Goal: Transaction & Acquisition: Purchase product/service

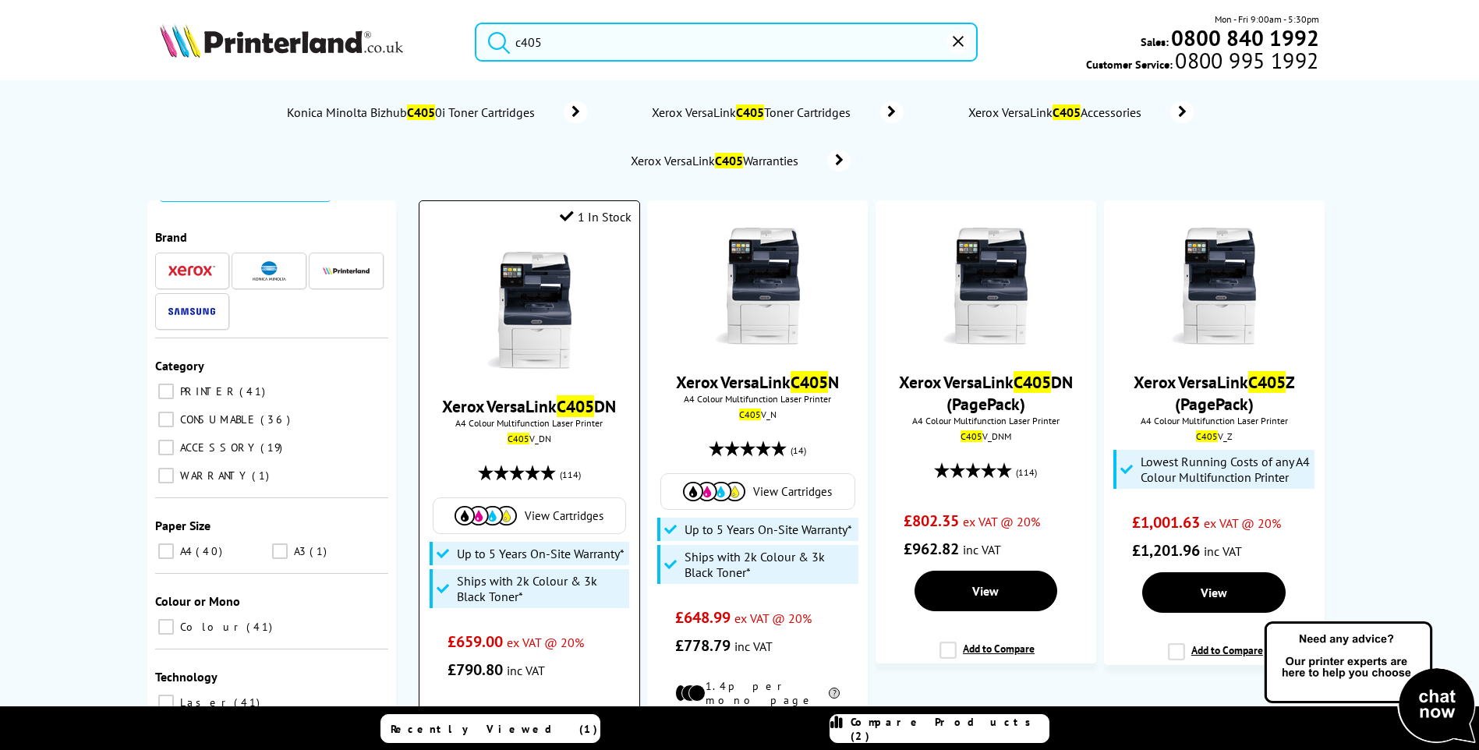
scroll to position [78, 0]
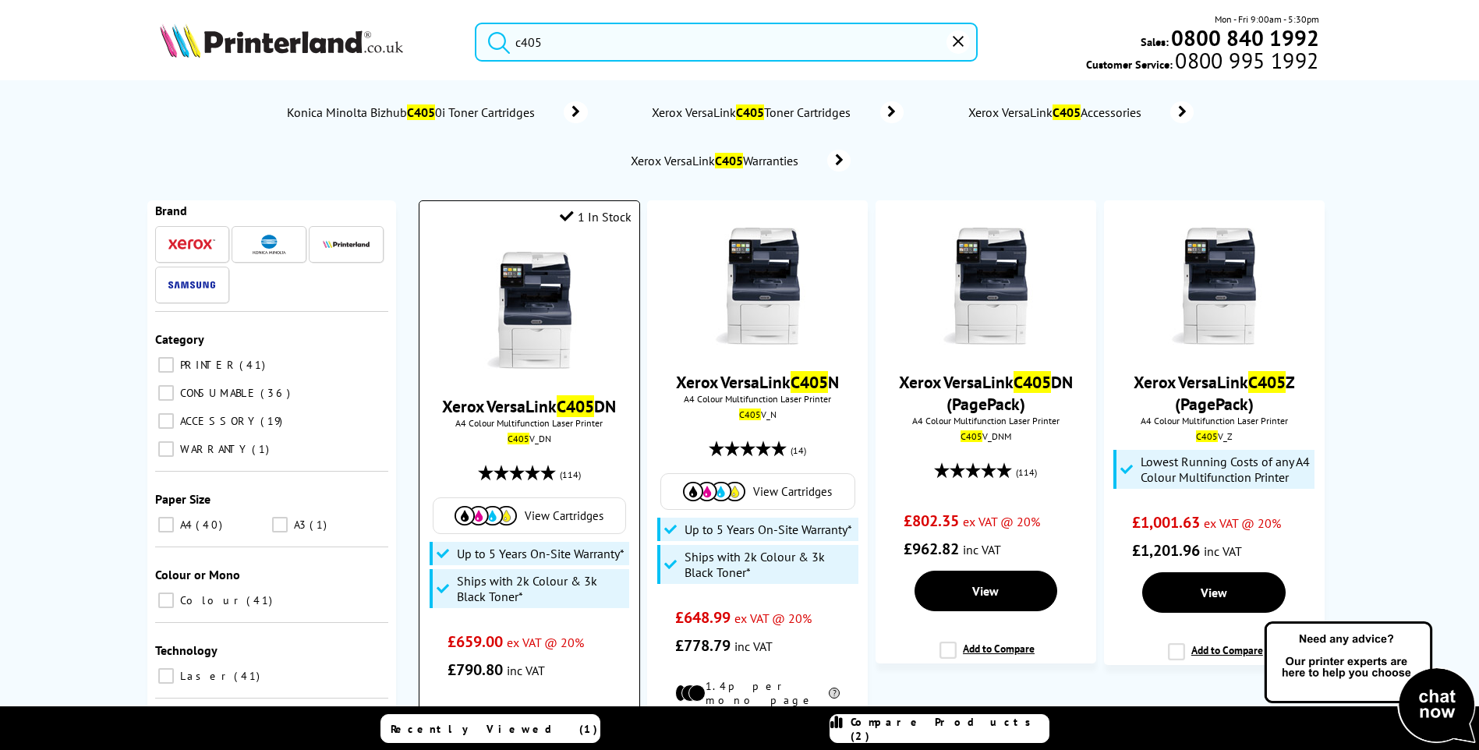
click at [574, 514] on span "View Cartridges" at bounding box center [564, 515] width 79 height 15
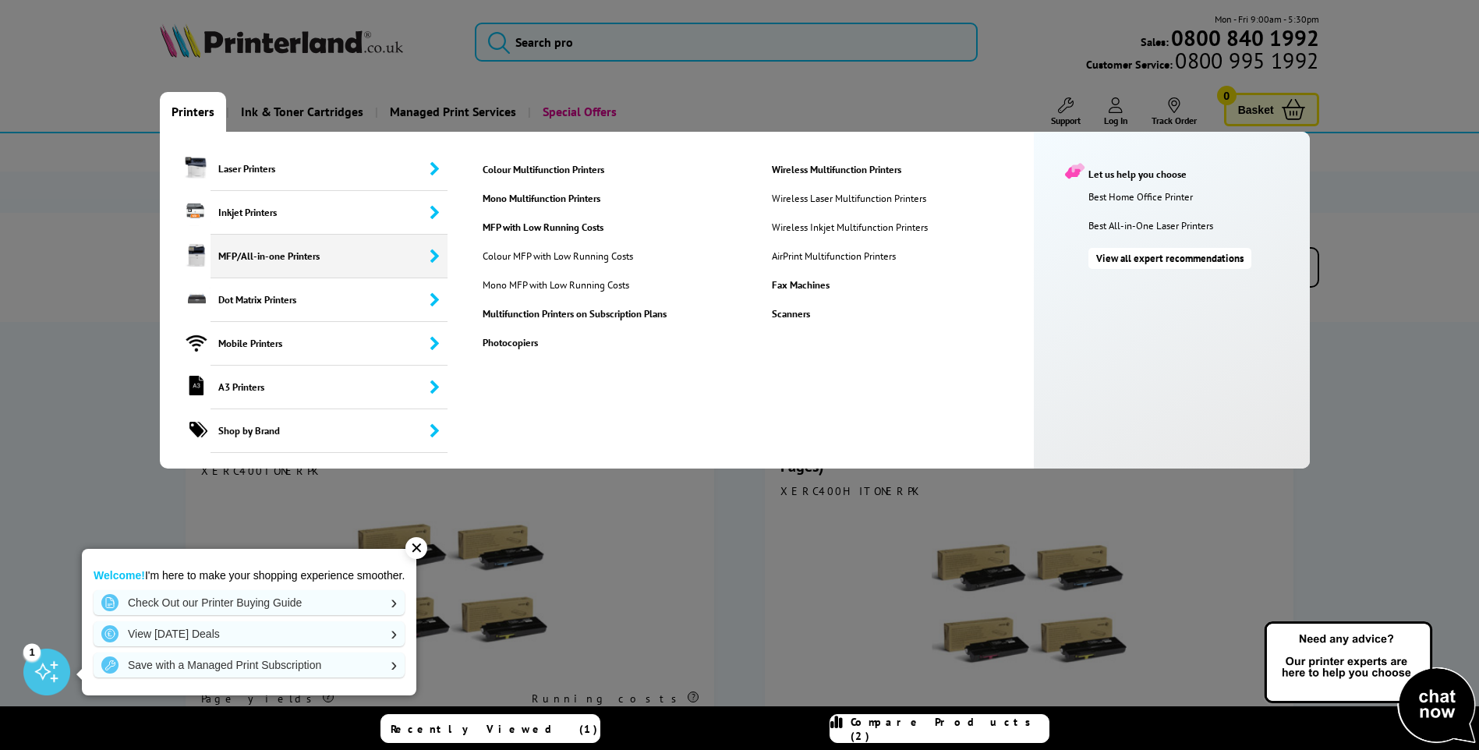
click at [270, 250] on span "MFP/All-in-one Printers" at bounding box center [329, 257] width 237 height 44
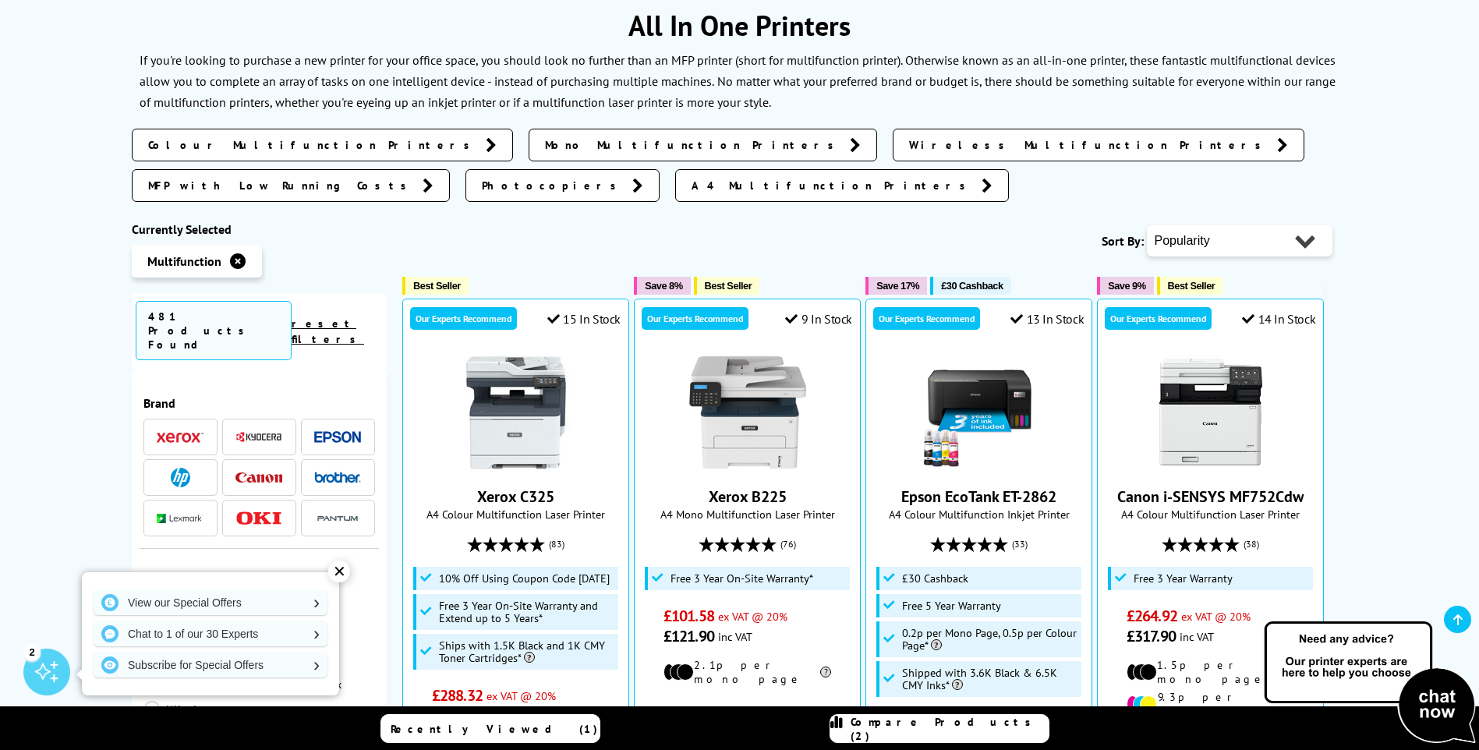
scroll to position [234, 0]
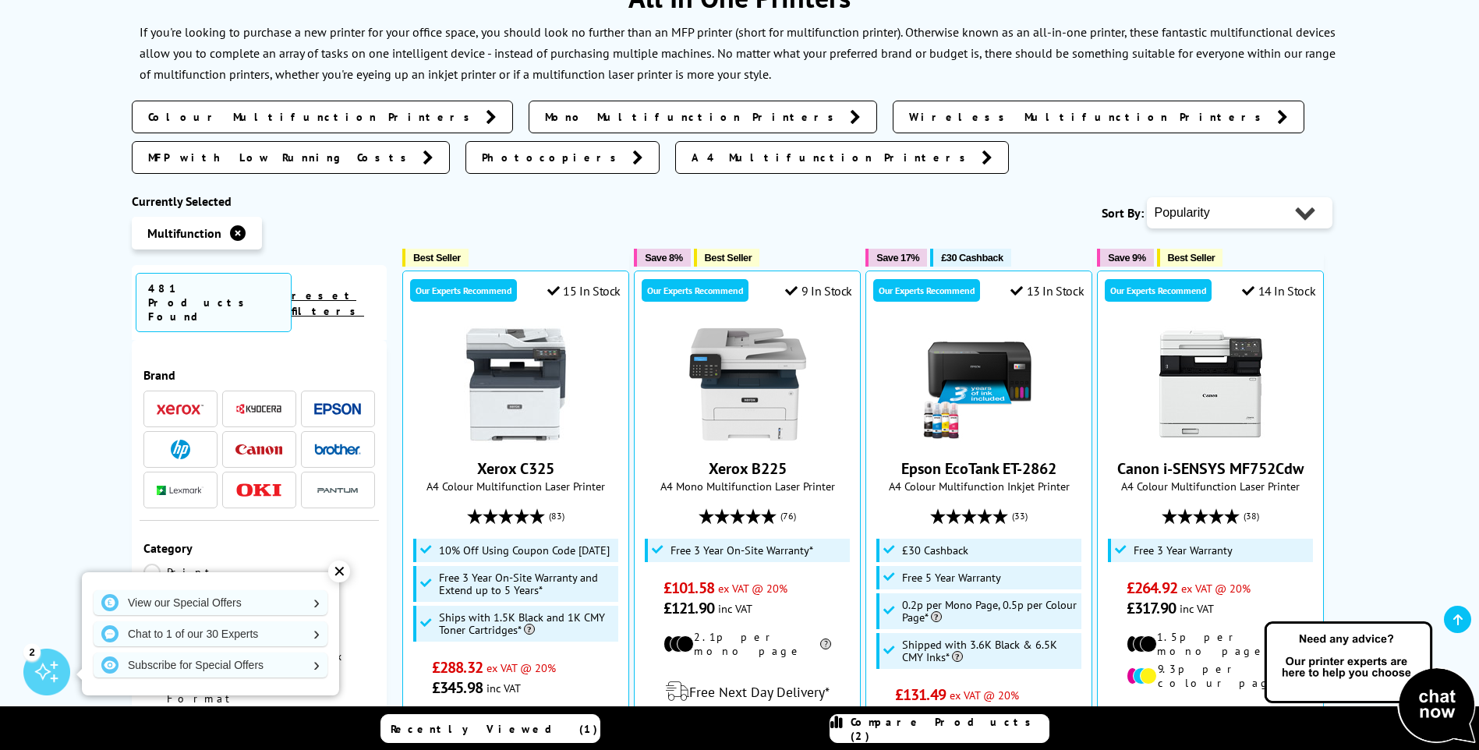
click at [320, 444] on img at bounding box center [337, 449] width 47 height 11
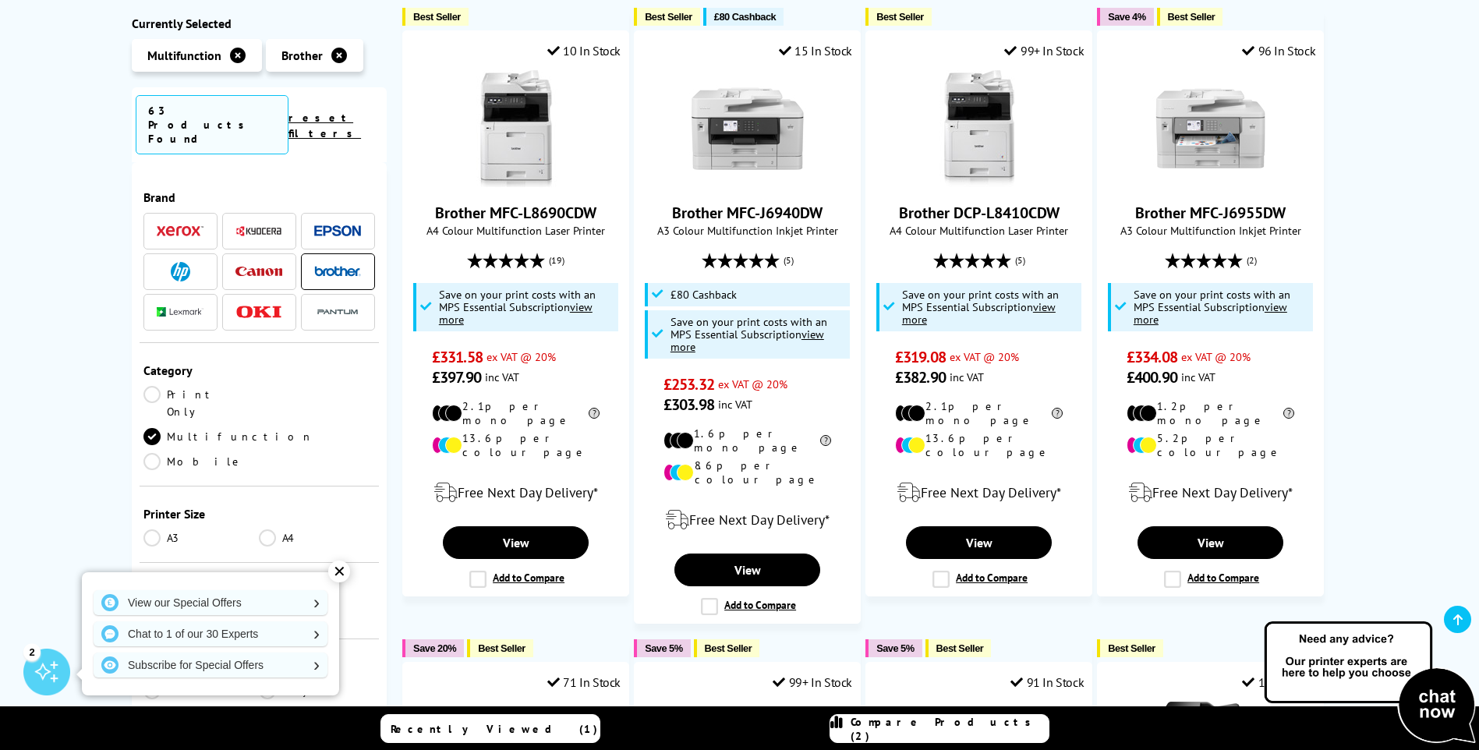
scroll to position [390, 0]
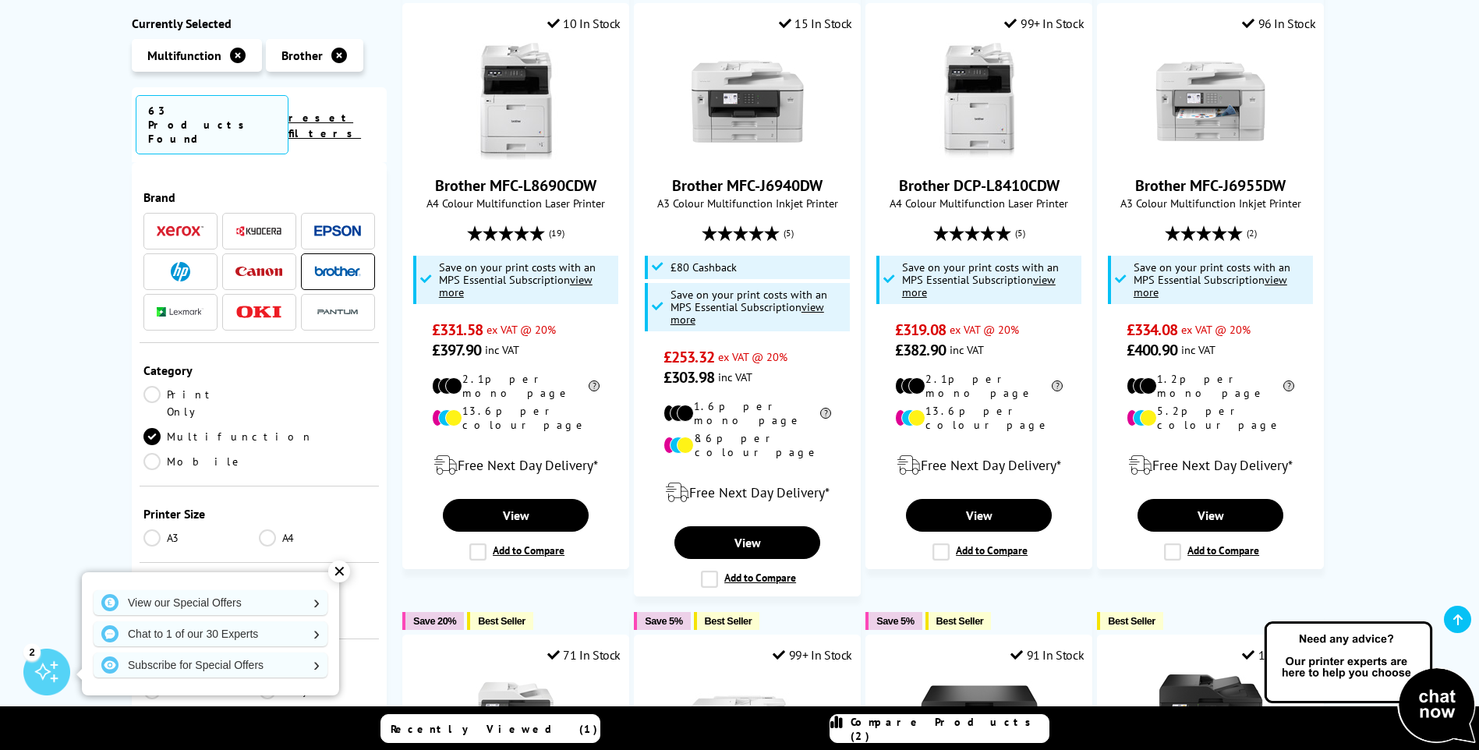
click at [341, 570] on div "✕" at bounding box center [339, 572] width 22 height 22
click at [157, 606] on link "Colour" at bounding box center [201, 614] width 116 height 17
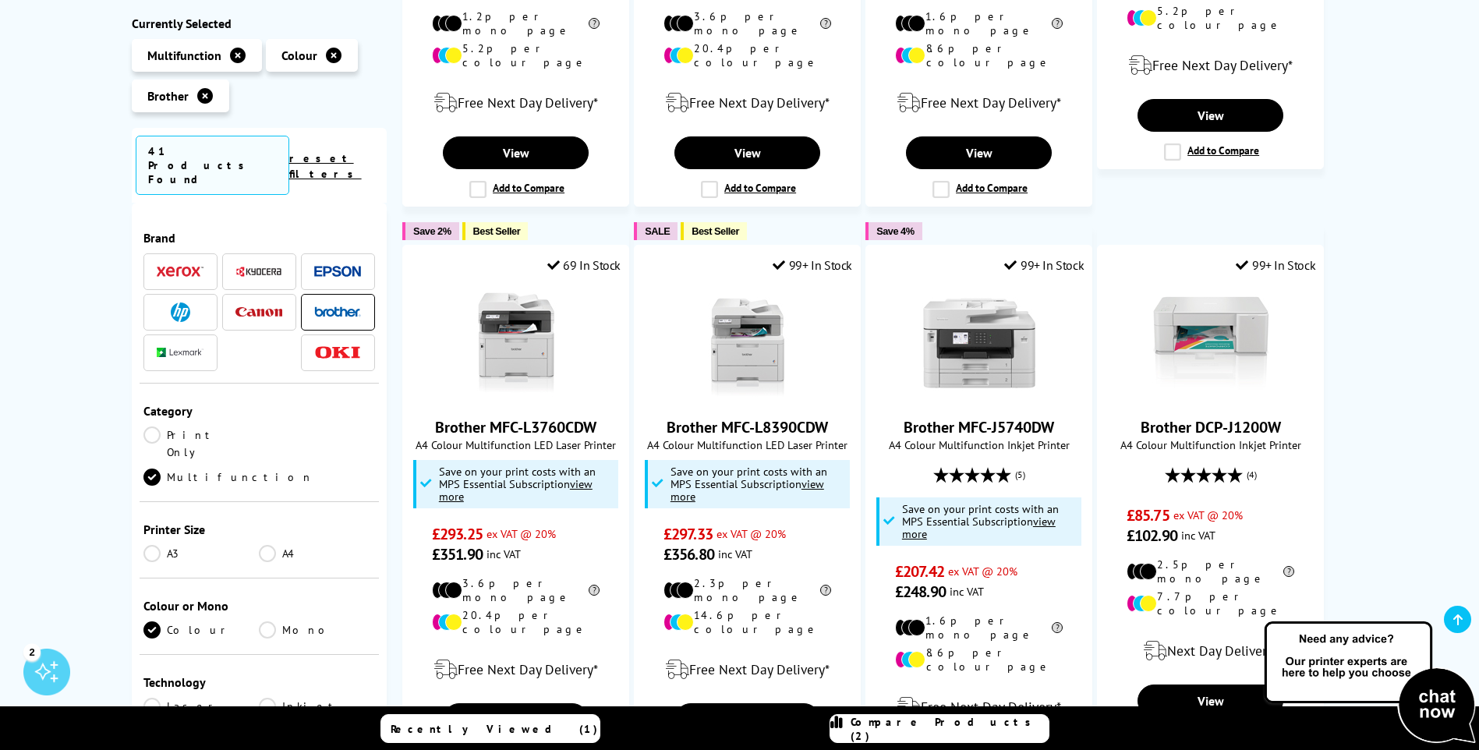
scroll to position [1638, 0]
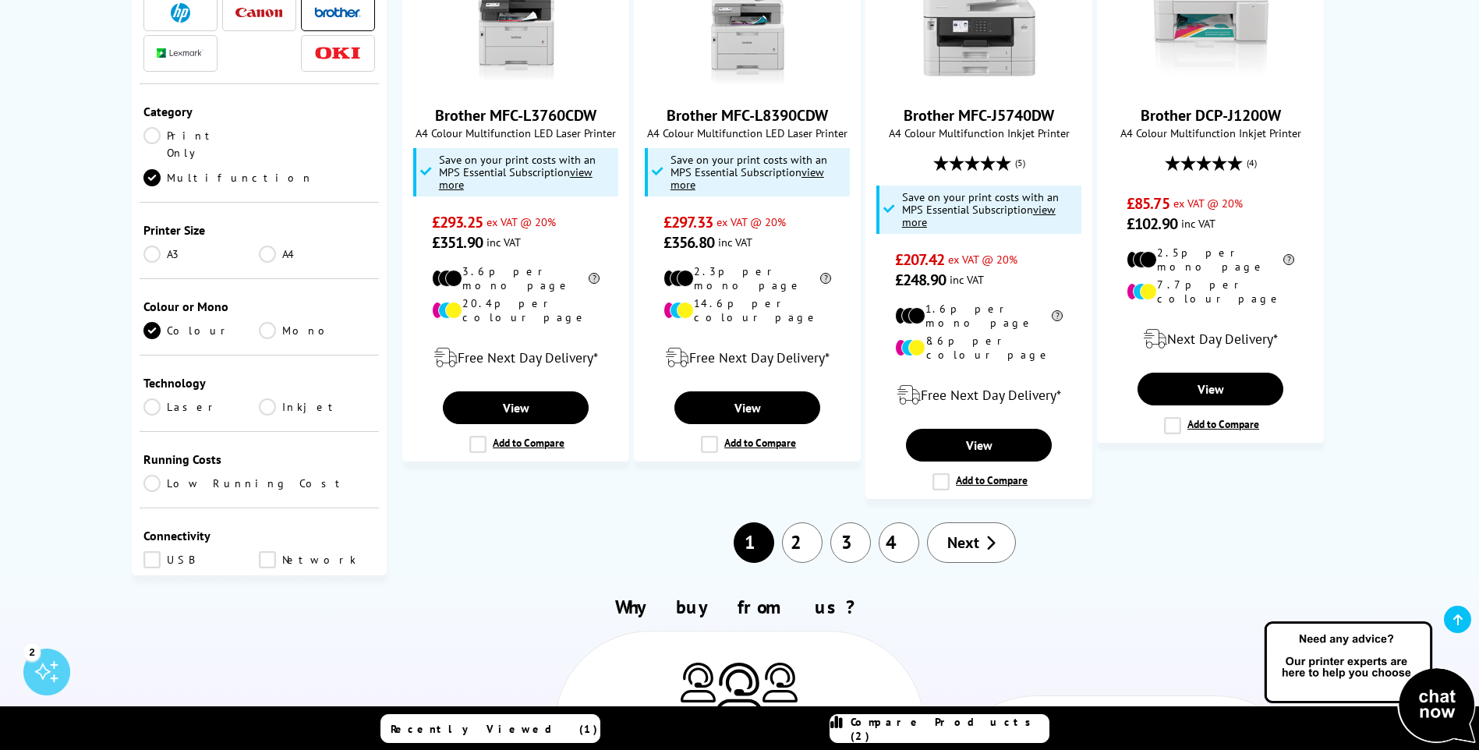
click at [157, 399] on link "Laser" at bounding box center [201, 407] width 116 height 17
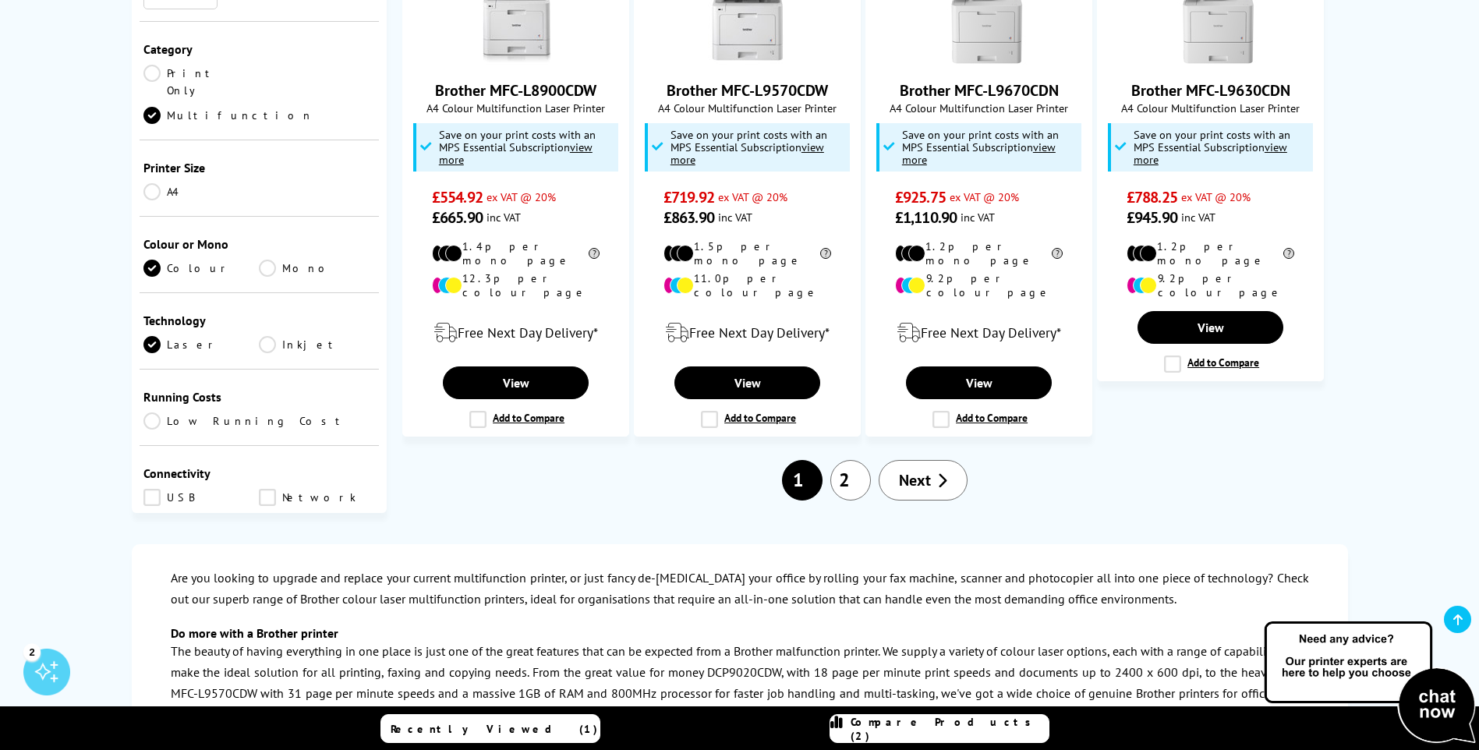
click at [151, 539] on link "Airprint" at bounding box center [201, 547] width 116 height 17
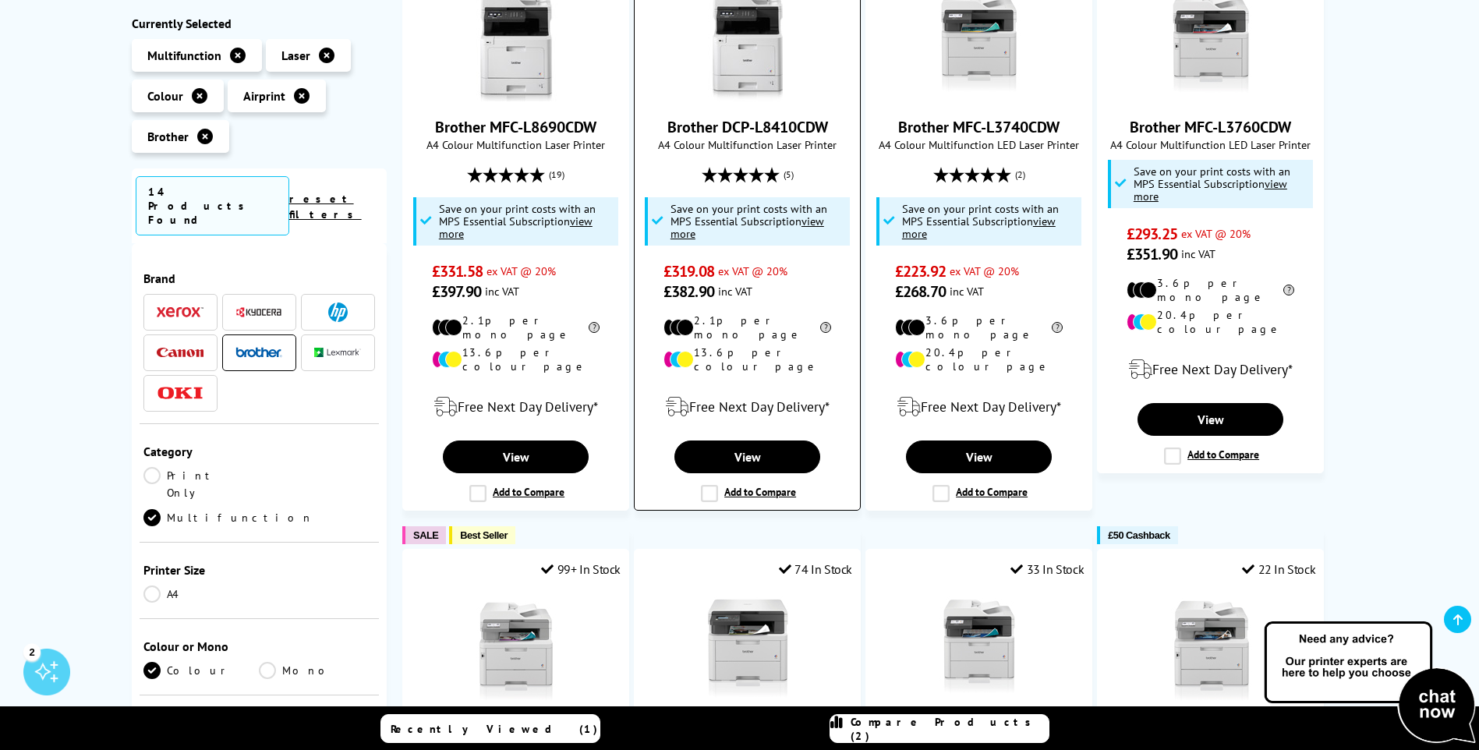
scroll to position [624, 0]
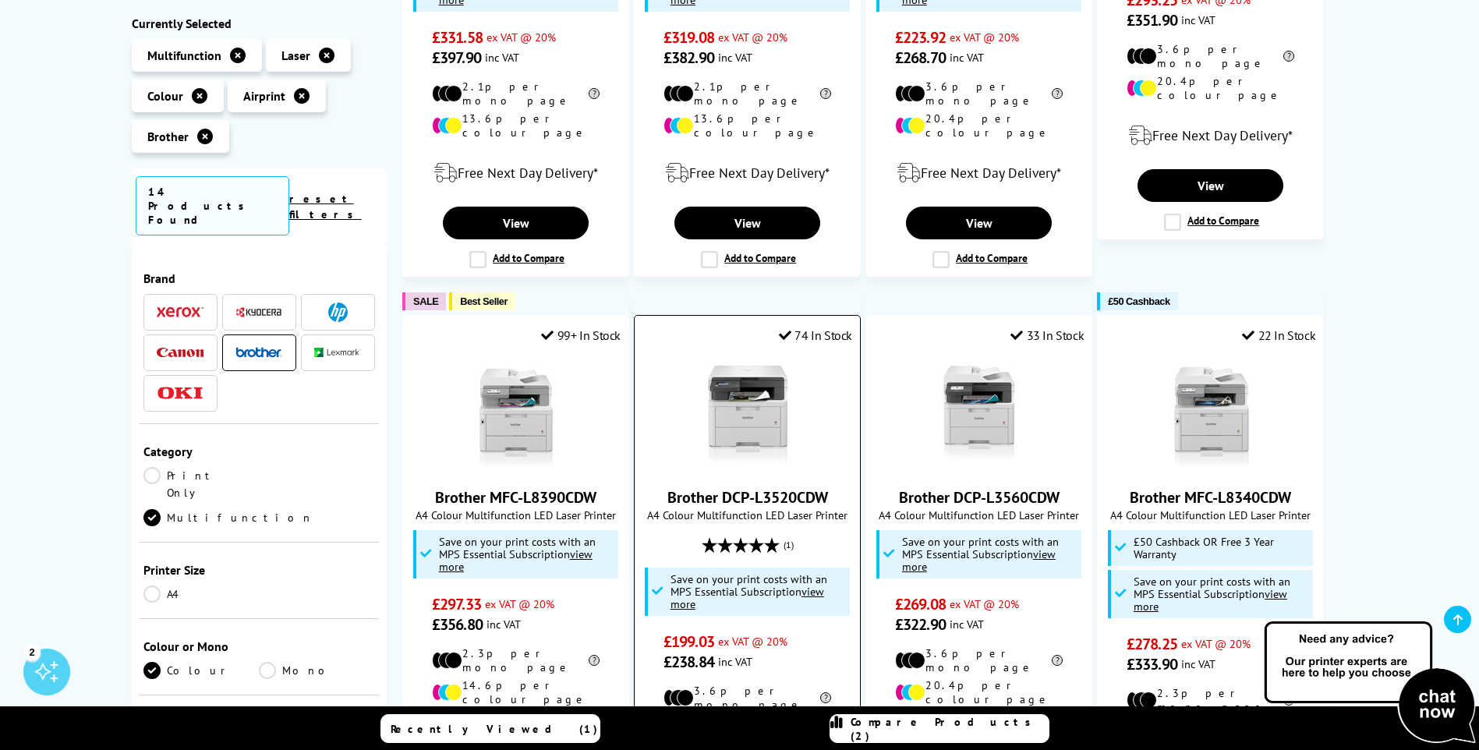
click at [736, 394] on img at bounding box center [747, 413] width 117 height 117
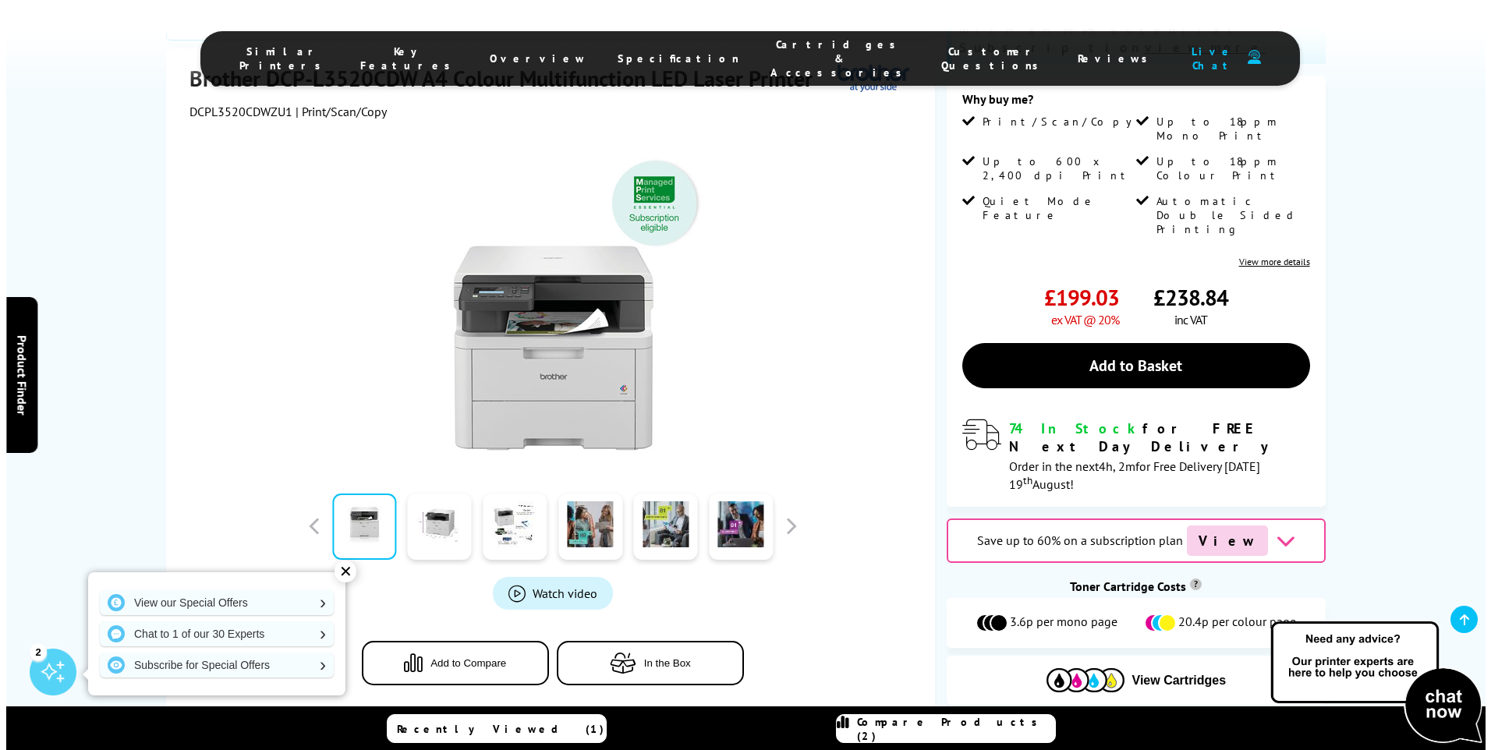
scroll to position [312, 0]
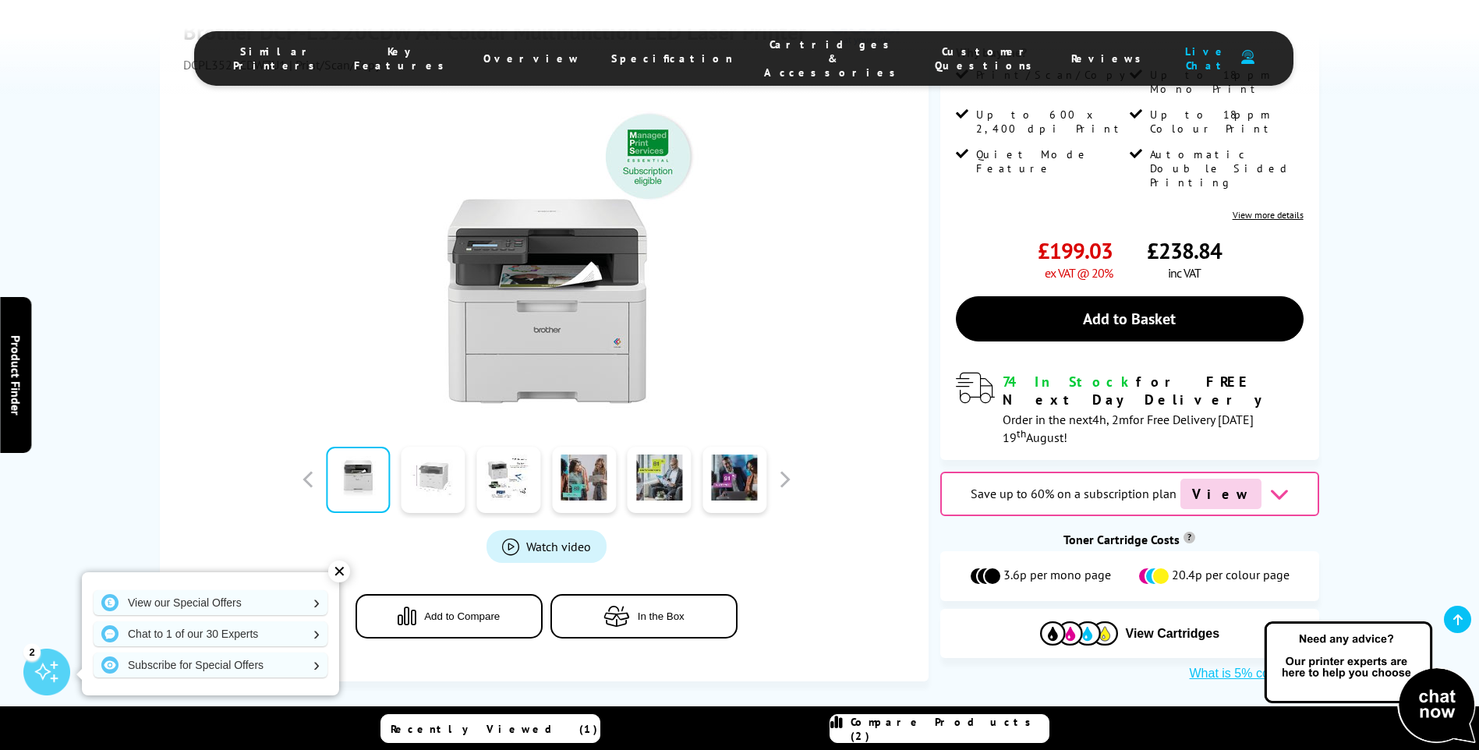
click at [430, 447] on link at bounding box center [434, 480] width 64 height 66
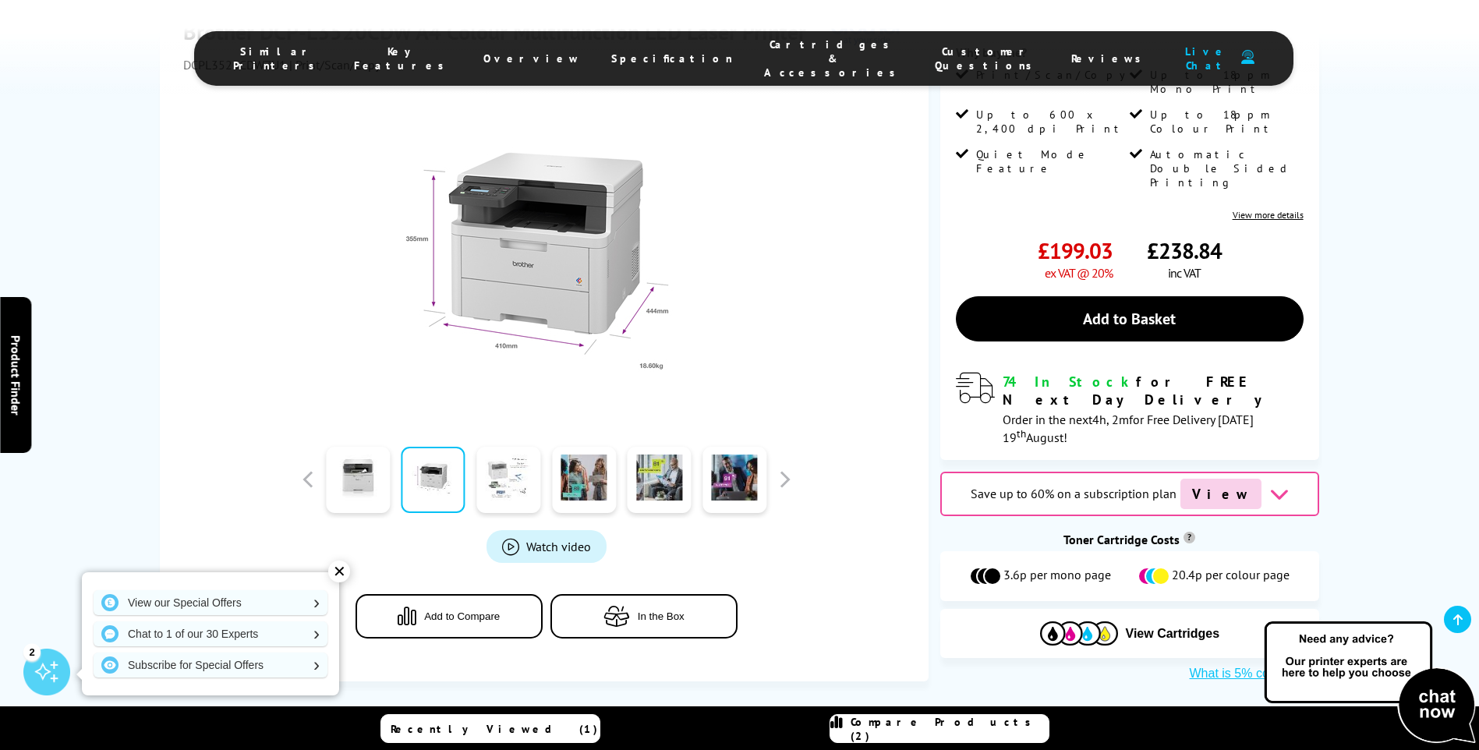
click at [515, 447] on link at bounding box center [508, 480] width 64 height 66
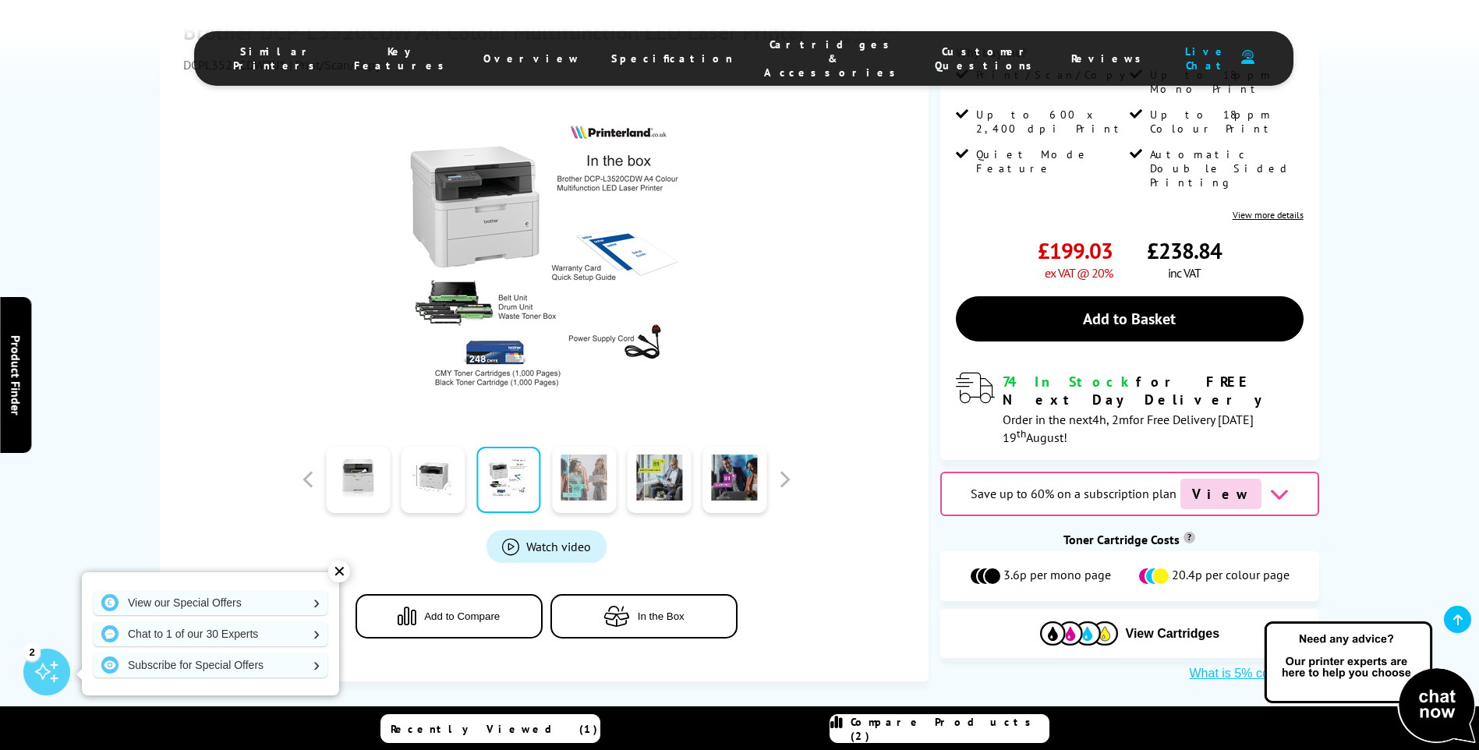
click at [571, 448] on link at bounding box center [584, 480] width 64 height 66
click at [654, 447] on link at bounding box center [660, 480] width 64 height 66
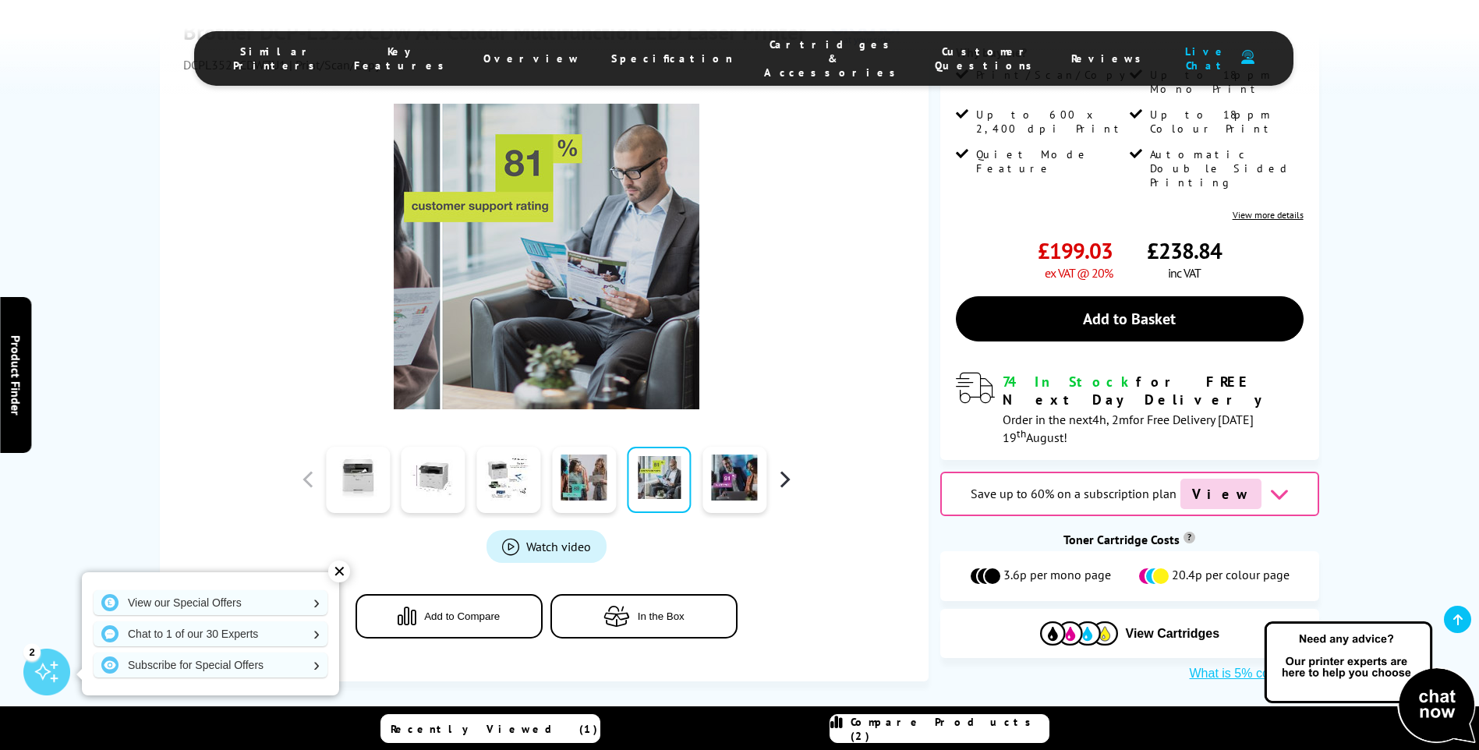
click at [785, 468] on button "button" at bounding box center [784, 479] width 23 height 23
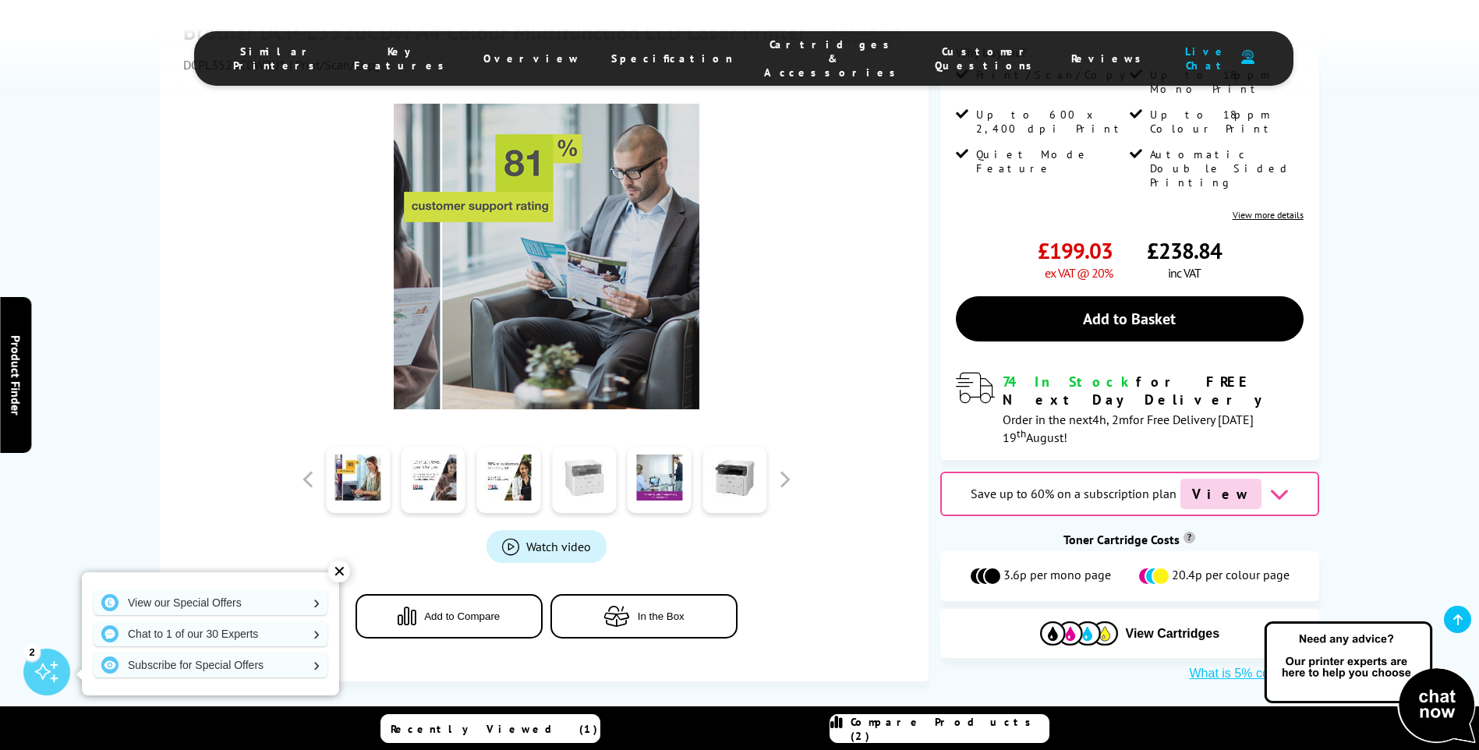
click at [576, 447] on link at bounding box center [584, 480] width 64 height 66
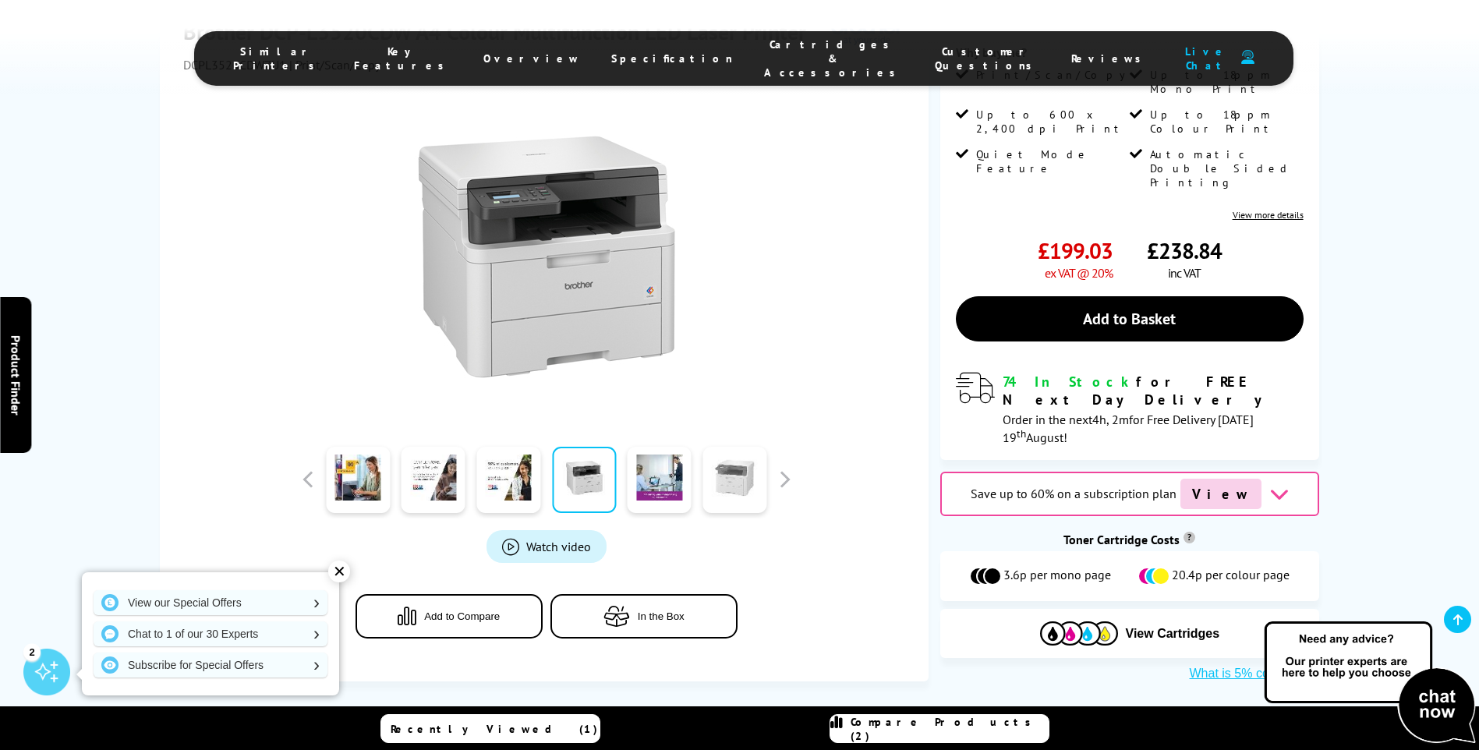
click at [732, 447] on link at bounding box center [735, 480] width 64 height 66
click at [548, 539] on span "Watch video" at bounding box center [558, 547] width 65 height 16
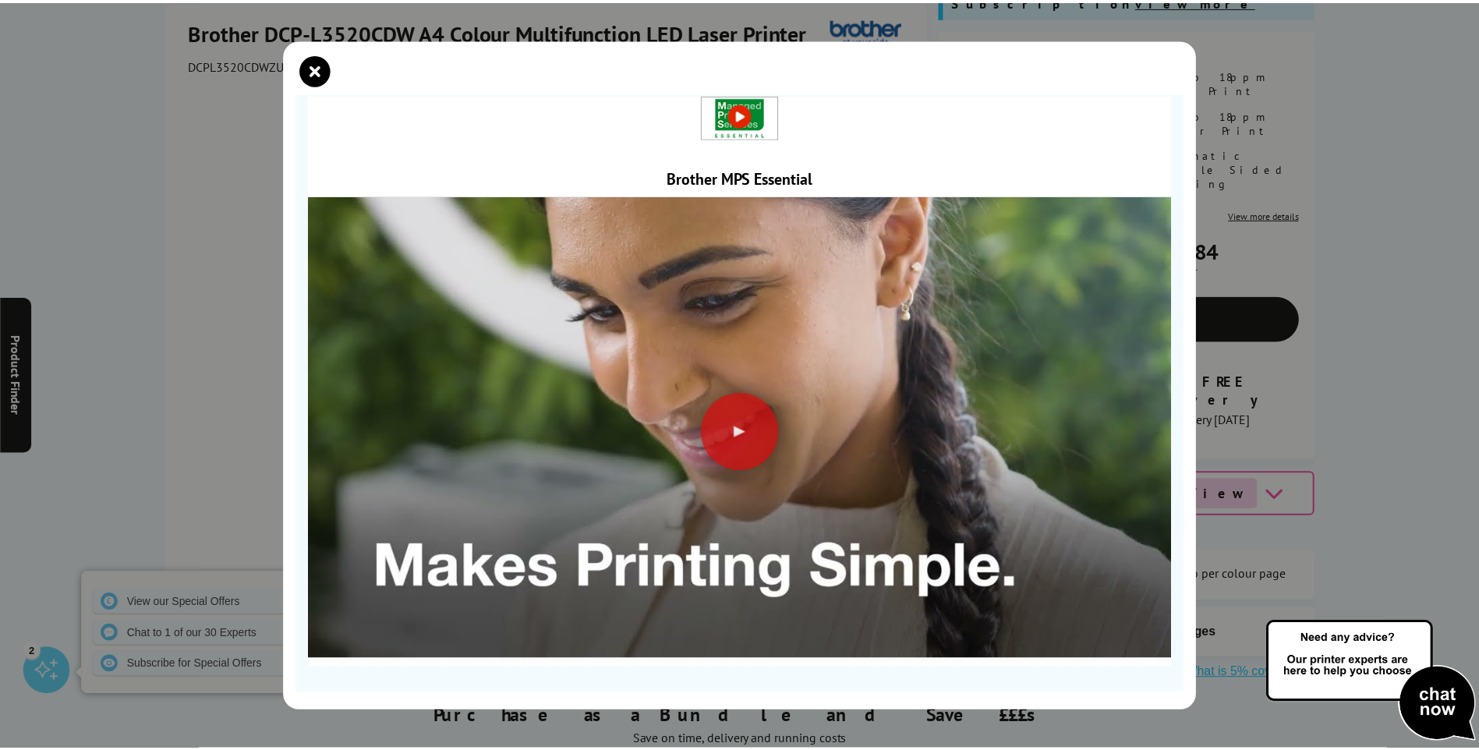
scroll to position [8, 0]
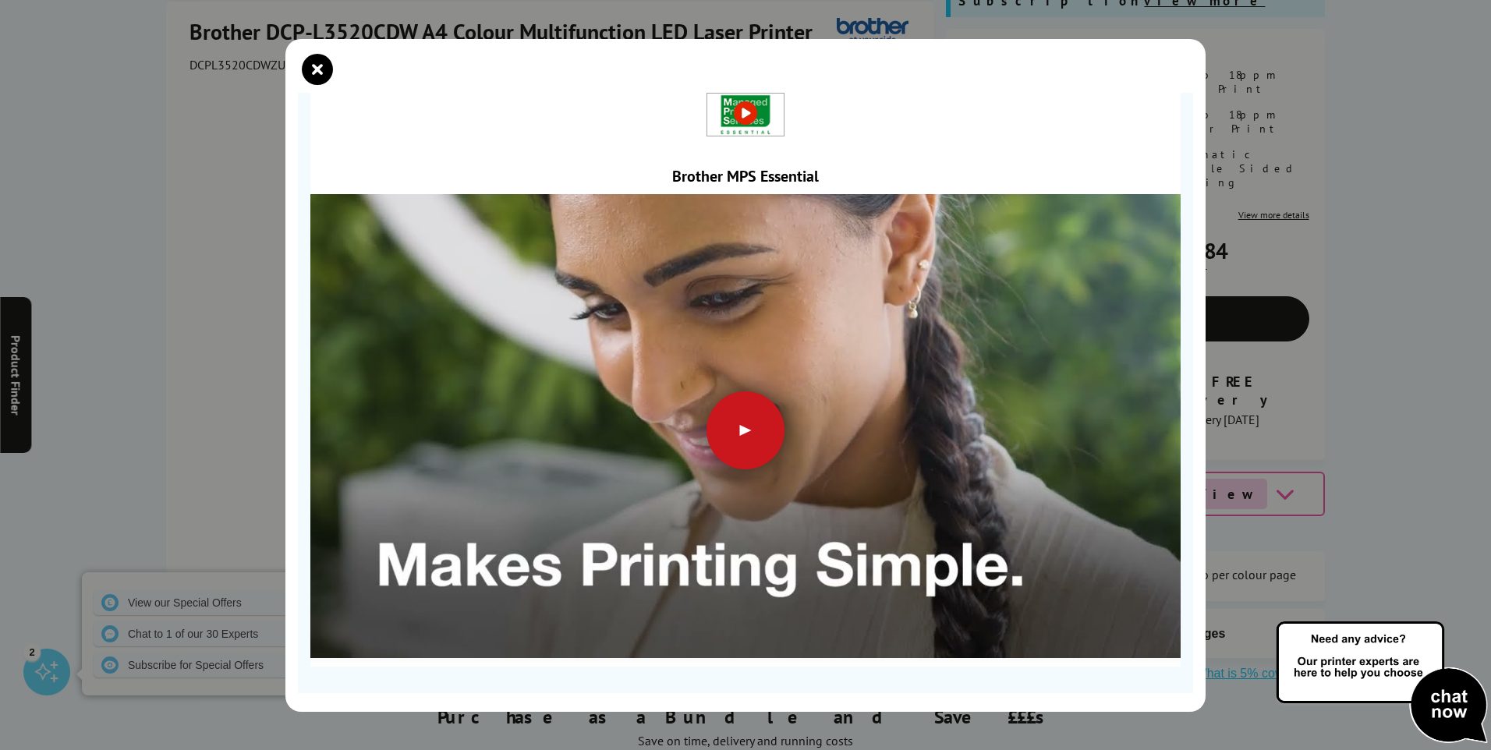
click at [745, 423] on div at bounding box center [746, 430] width 78 height 78
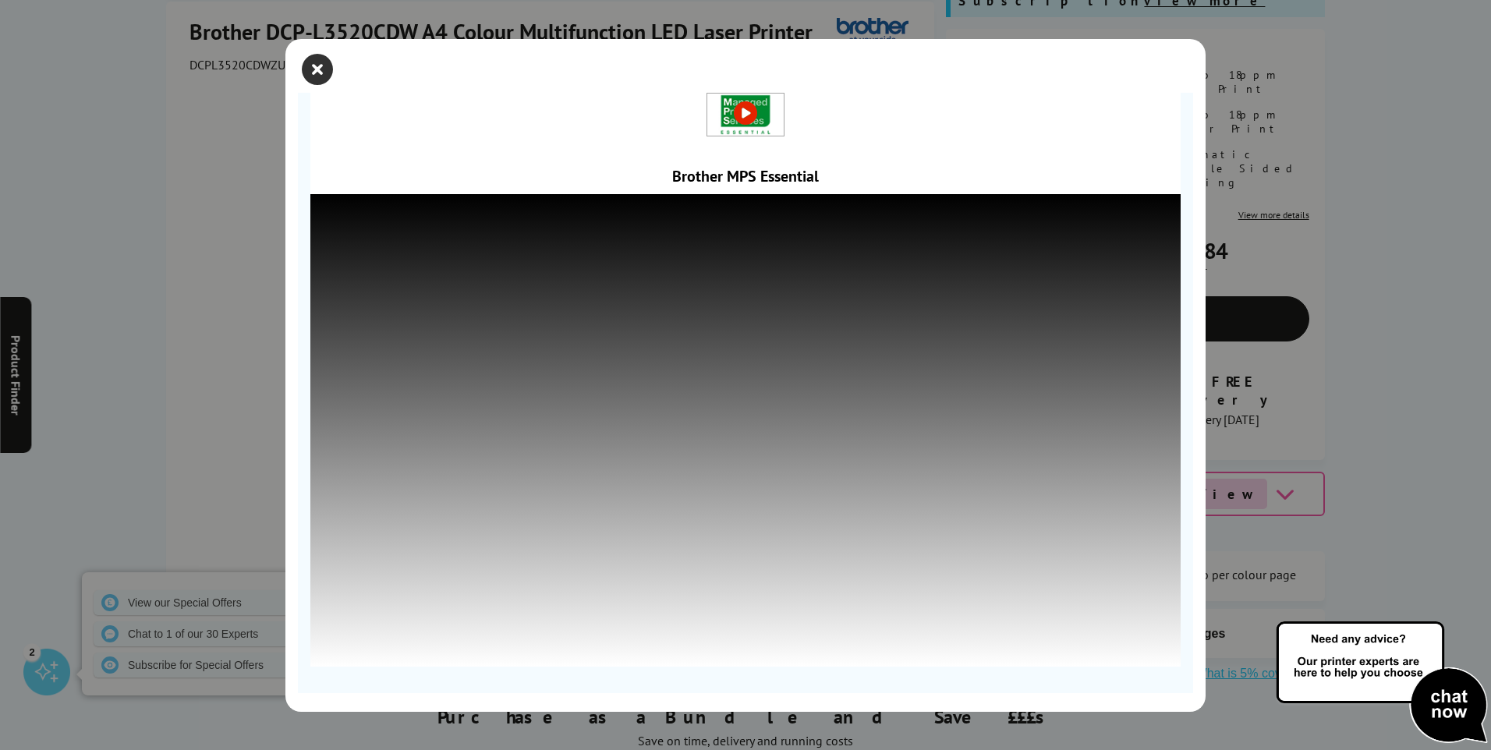
click at [318, 69] on icon "close modal" at bounding box center [317, 69] width 31 height 31
